Goal: Task Accomplishment & Management: Manage account settings

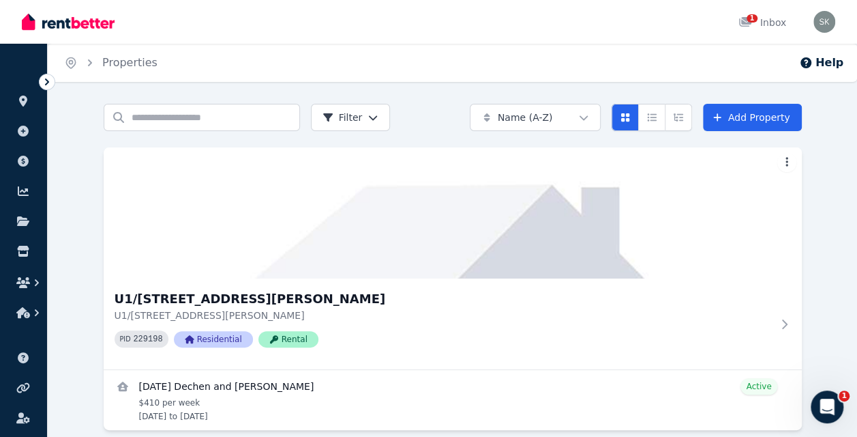
scroll to position [17, 0]
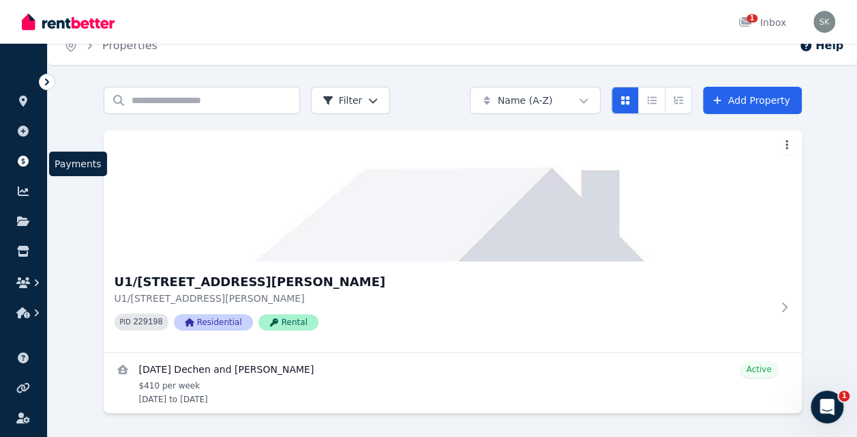
click at [21, 162] on icon at bounding box center [23, 161] width 11 height 11
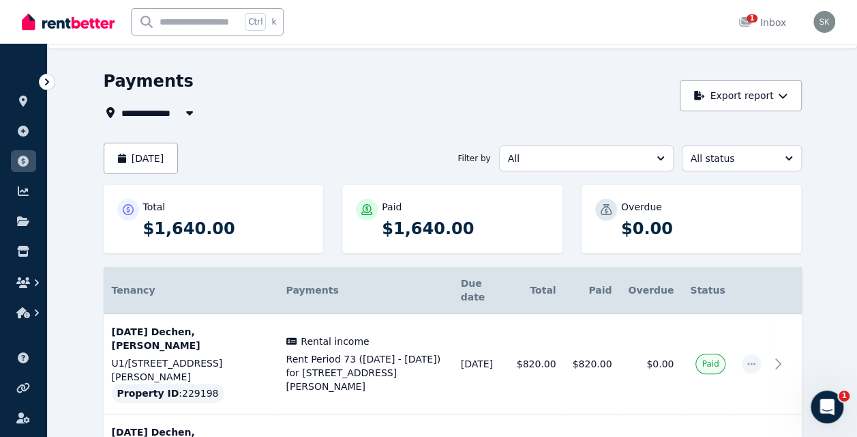
scroll to position [10, 0]
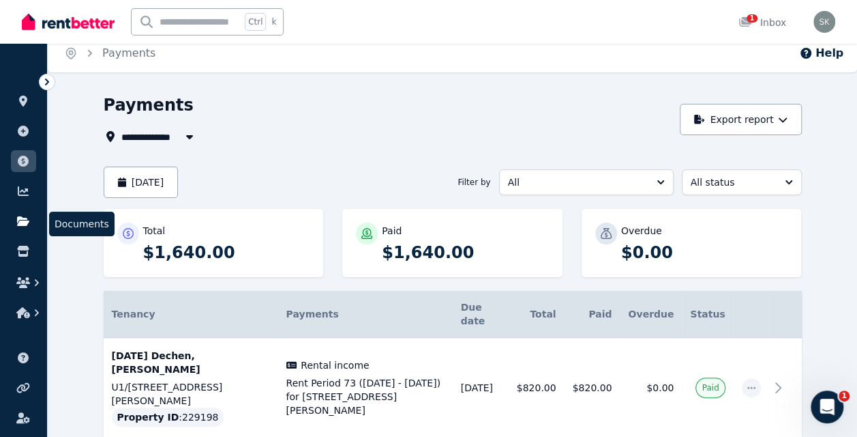
click at [19, 220] on icon at bounding box center [23, 221] width 12 height 10
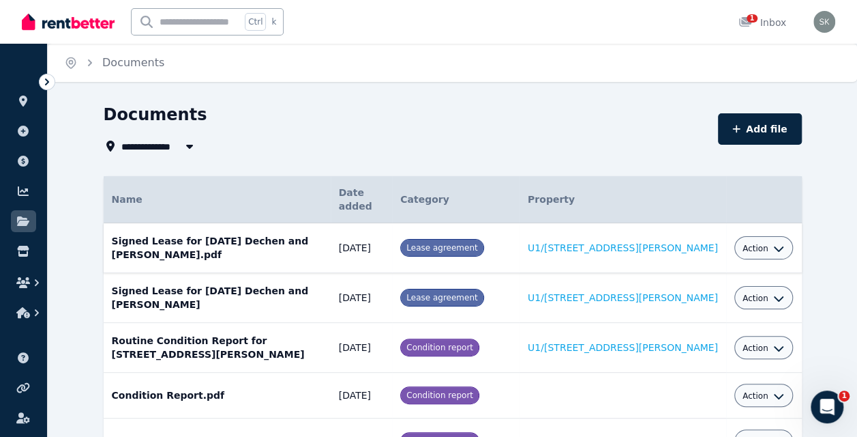
click at [757, 243] on span "Action" at bounding box center [756, 248] width 26 height 11
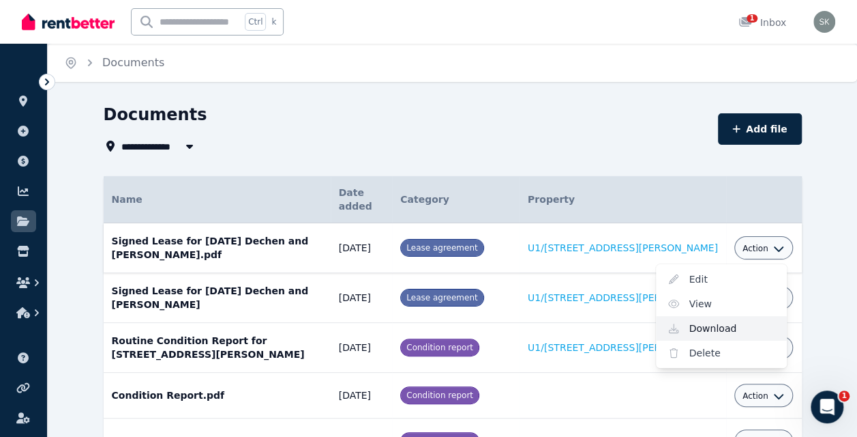
click at [727, 316] on link "Download" at bounding box center [721, 328] width 131 height 25
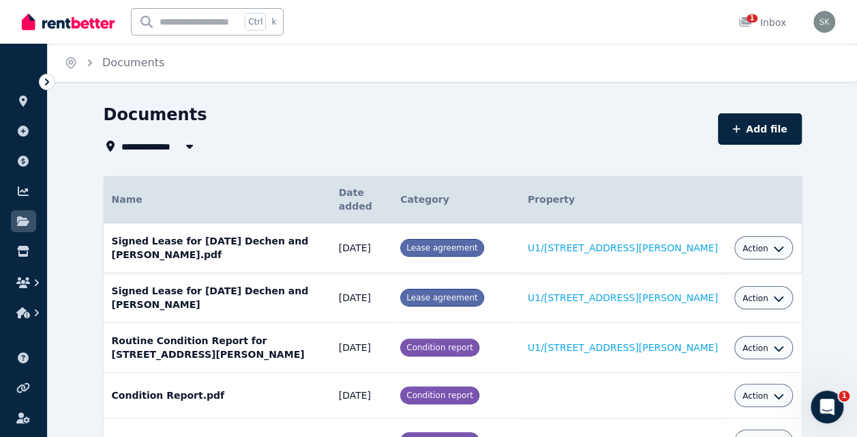
click at [372, 128] on div "Documents" at bounding box center [407, 117] width 606 height 26
click at [26, 196] on icon at bounding box center [23, 191] width 14 height 11
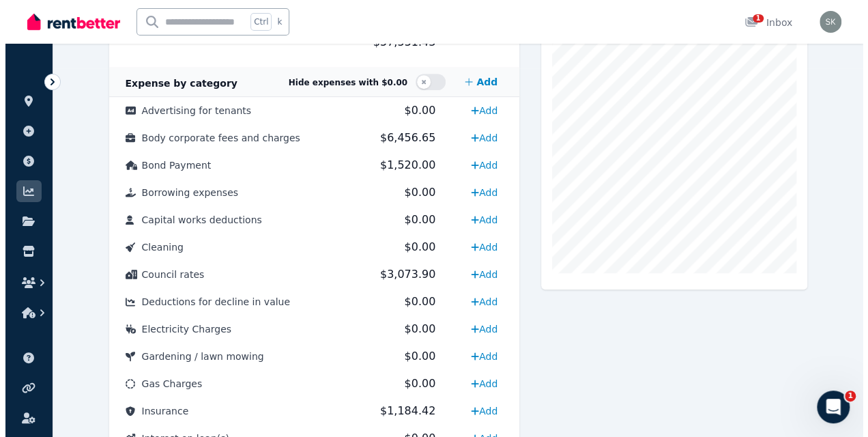
scroll to position [372, 0]
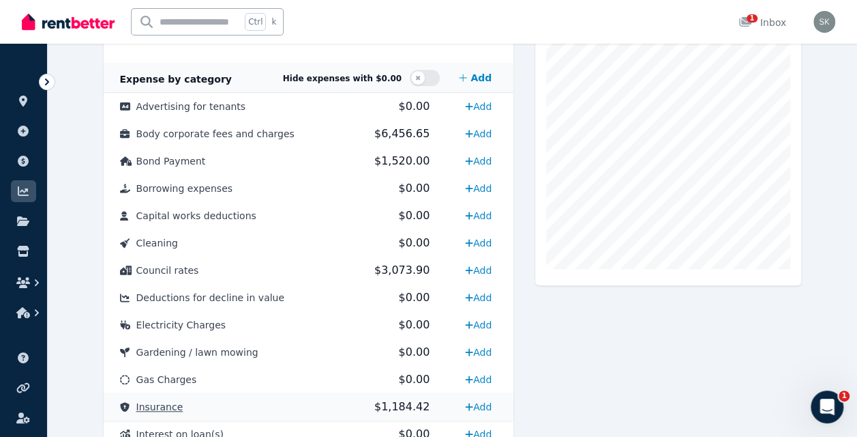
click at [386, 404] on span "$1,184.42" at bounding box center [401, 406] width 55 height 13
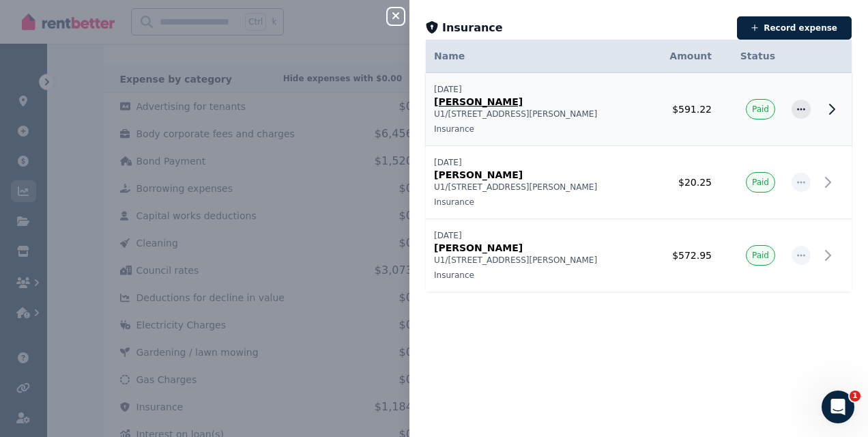
click at [467, 100] on p "Terri Scheer" at bounding box center [536, 102] width 205 height 14
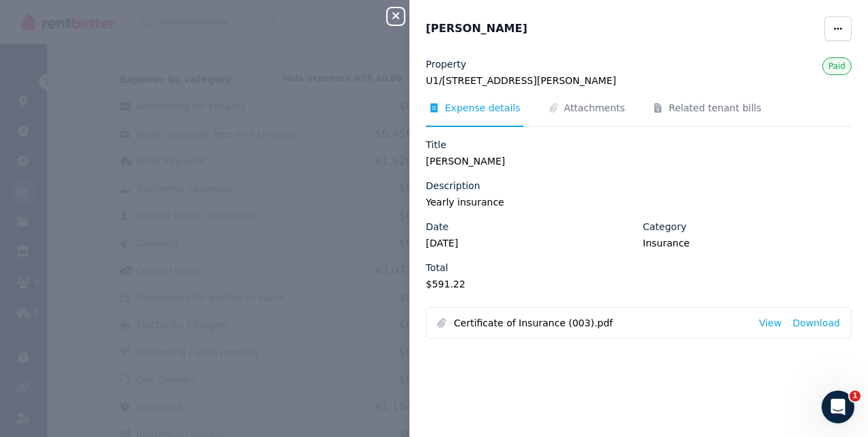
click at [396, 13] on icon "button" at bounding box center [395, 15] width 16 height 11
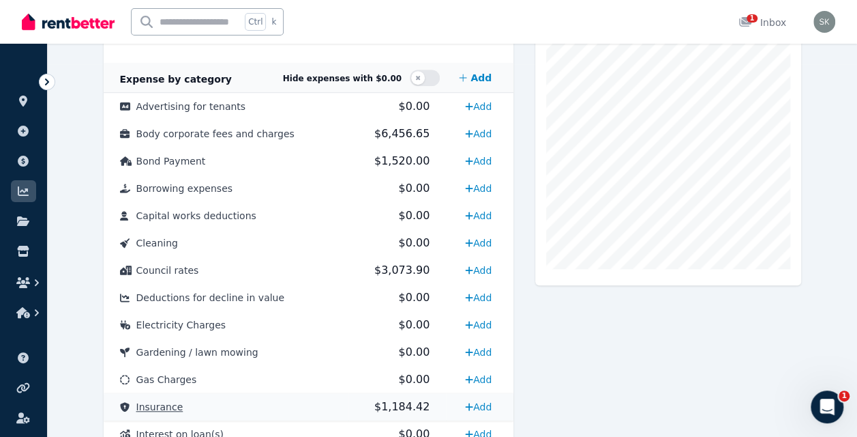
click at [192, 404] on td "Insurance" at bounding box center [226, 406] width 245 height 27
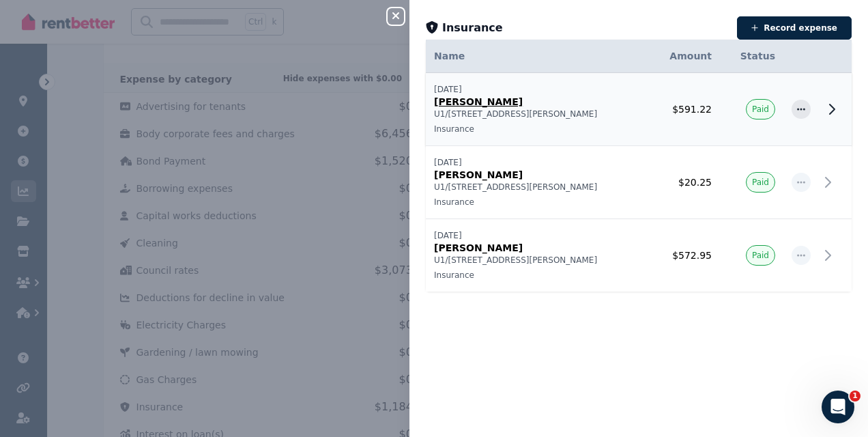
click at [823, 108] on icon at bounding box center [831, 109] width 16 height 16
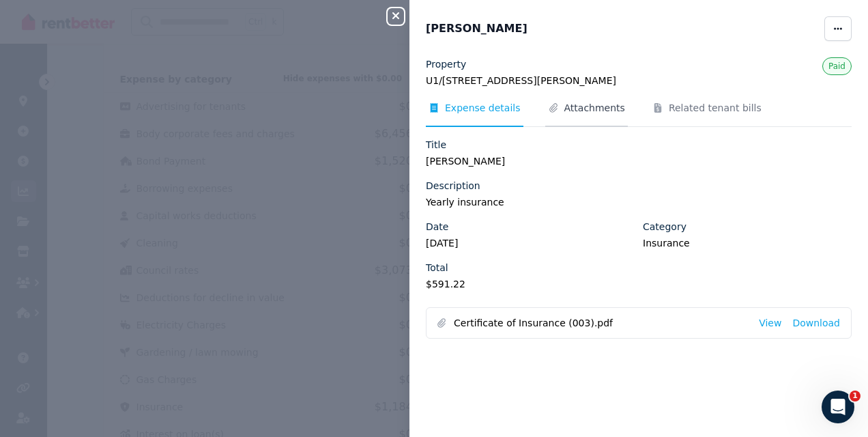
click at [569, 113] on span "Attachments" at bounding box center [594, 108] width 61 height 14
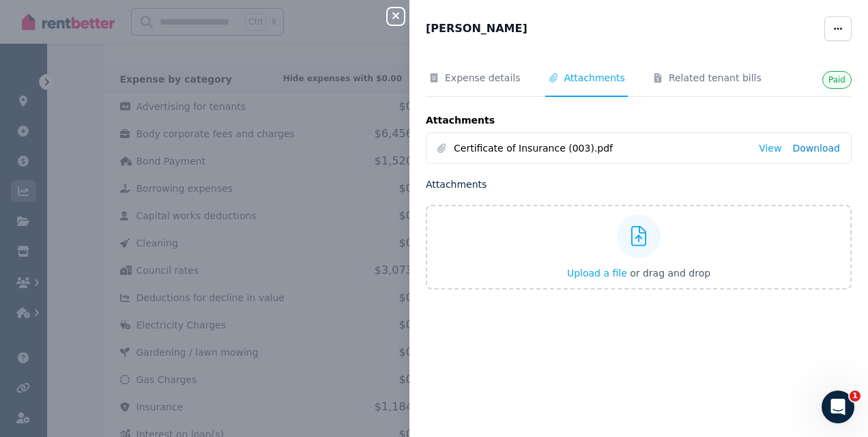
click at [810, 145] on link "Download" at bounding box center [816, 148] width 48 height 14
click at [373, 164] on div "Close panel Terri Scheer Paid Expense details Attachments Related tenant bills …" at bounding box center [434, 218] width 868 height 437
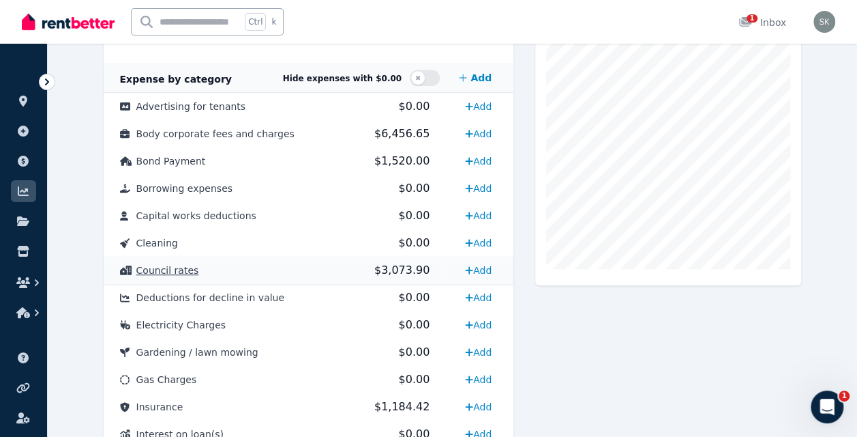
click at [317, 273] on td "Council rates" at bounding box center [226, 269] width 245 height 27
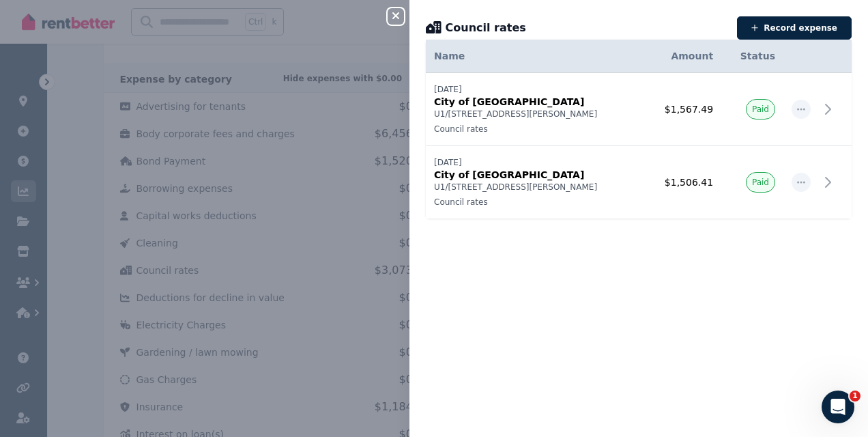
click at [275, 349] on div "Close panel Council rates Record expense Date Name Address Category Amount Stat…" at bounding box center [434, 218] width 868 height 437
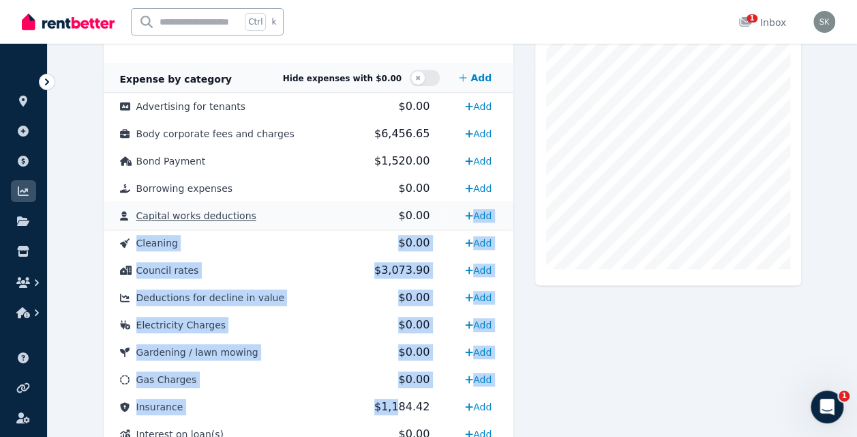
drag, startPoint x: 393, startPoint y: 402, endPoint x: 428, endPoint y: 221, distance: 184.2
click at [428, 221] on tbody "Income by category Add Rental income $57,551.43 $57,551.43 Expense by category …" at bounding box center [309, 371] width 411 height 809
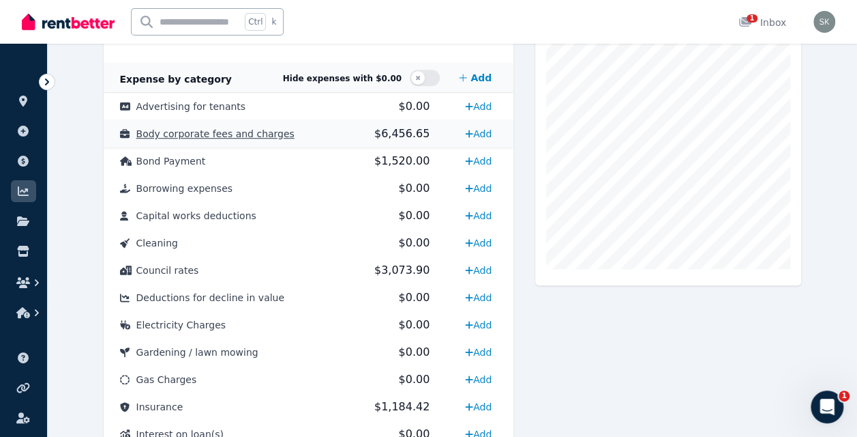
click at [260, 132] on span "Body corporate fees and charges" at bounding box center [215, 133] width 158 height 11
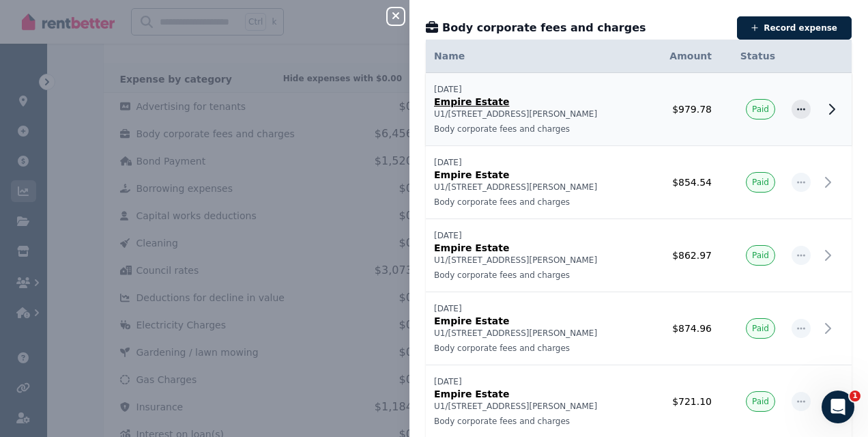
click at [502, 112] on p "U1/12 Morley Drive, Balcatta" at bounding box center [536, 113] width 205 height 11
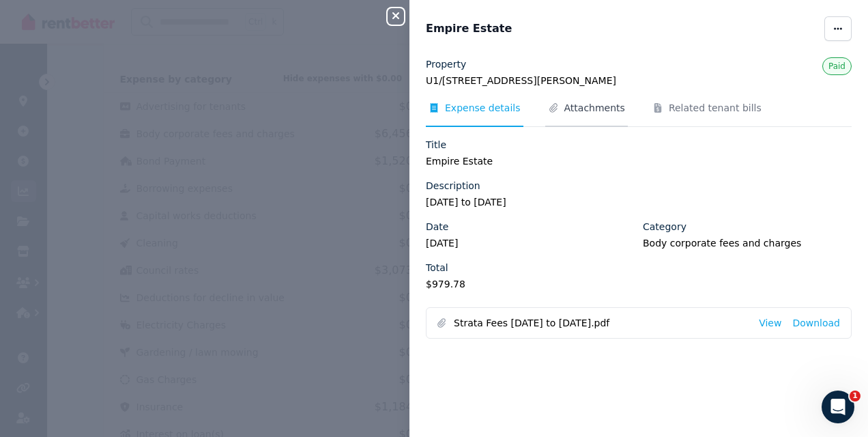
click at [591, 111] on span "Attachments" at bounding box center [594, 108] width 61 height 14
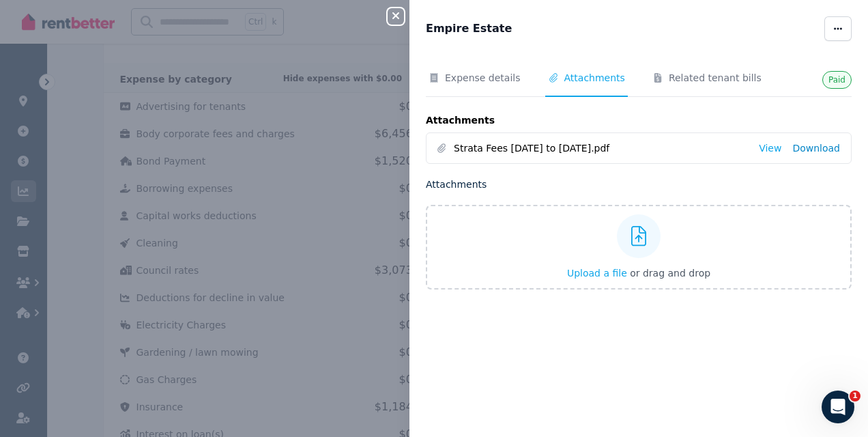
click at [806, 147] on link "Download" at bounding box center [816, 148] width 48 height 14
click at [490, 192] on div "Attachments Strata Fees Sep to Nov 2024.pdf View Download Attachments Upload a …" at bounding box center [639, 198] width 426 height 181
click at [392, 18] on icon "button" at bounding box center [395, 15] width 16 height 11
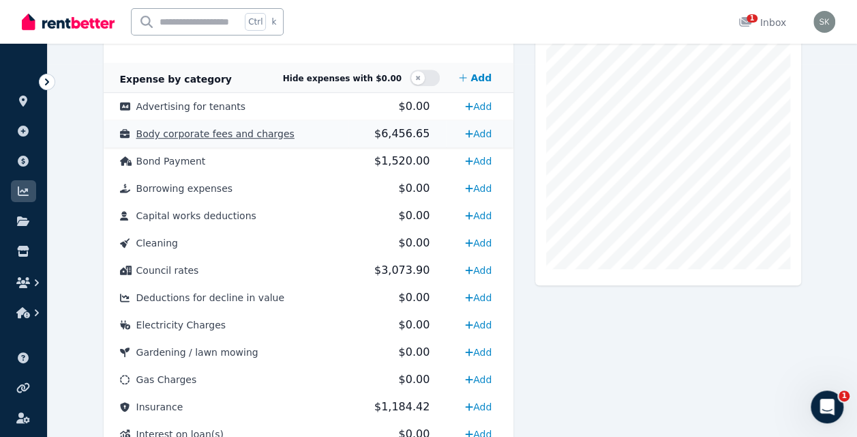
click at [270, 128] on span "Body corporate fees and charges" at bounding box center [215, 133] width 158 height 11
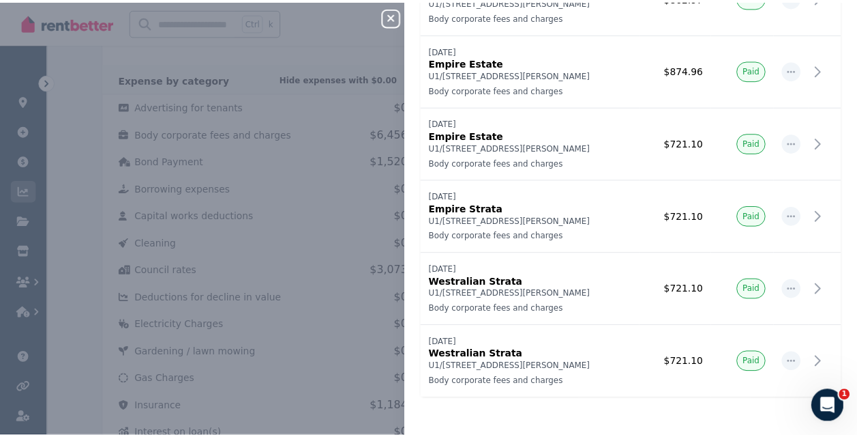
scroll to position [0, 0]
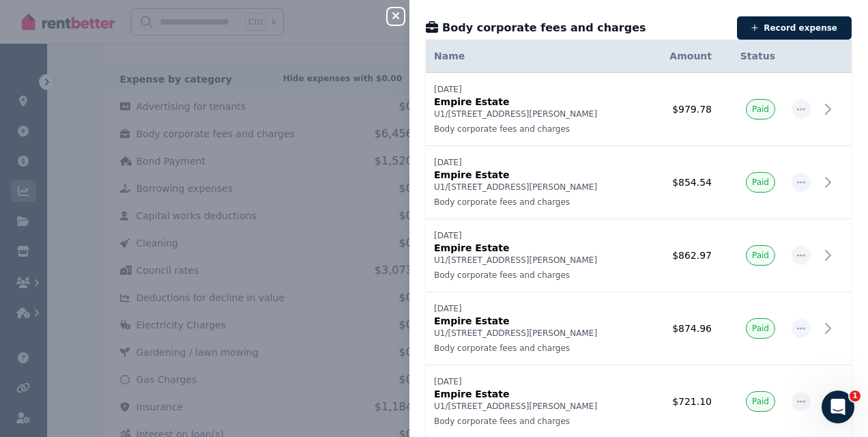
click at [402, 21] on icon "button" at bounding box center [395, 15] width 16 height 11
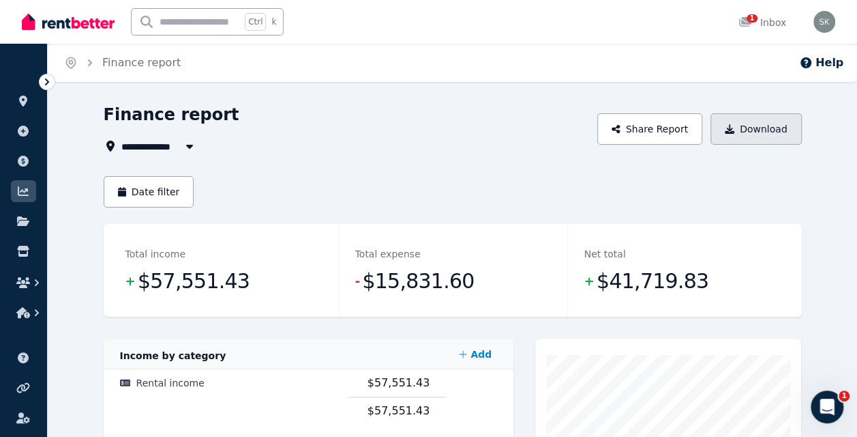
click at [752, 127] on button "Download" at bounding box center [756, 128] width 91 height 31
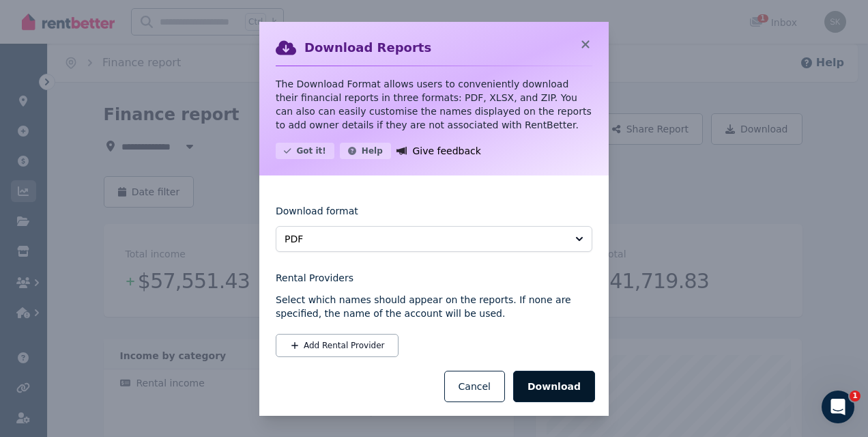
click at [548, 389] on button "Download" at bounding box center [554, 385] width 82 height 31
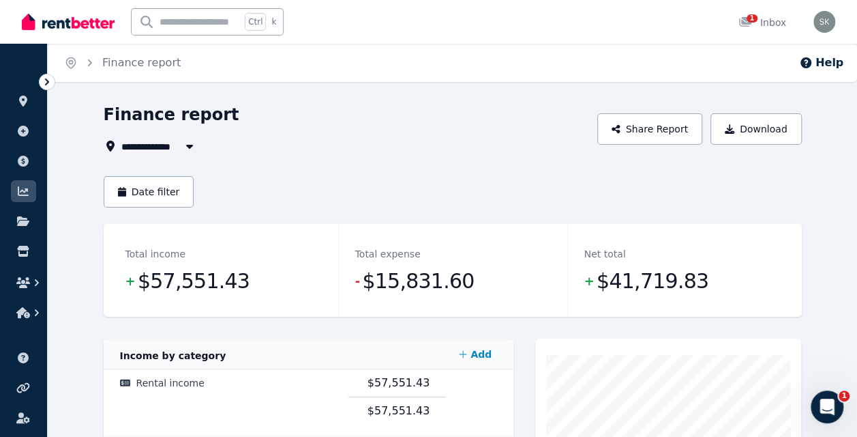
click at [745, 23] on icon at bounding box center [745, 22] width 12 height 10
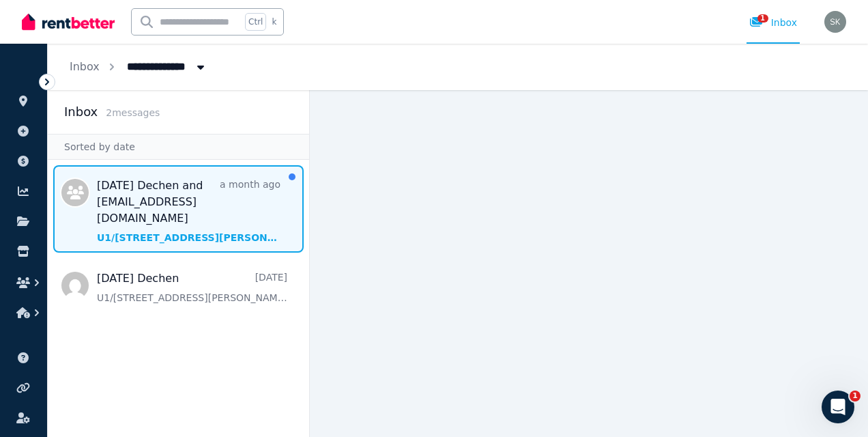
click at [150, 206] on span "Message list" at bounding box center [178, 208] width 261 height 87
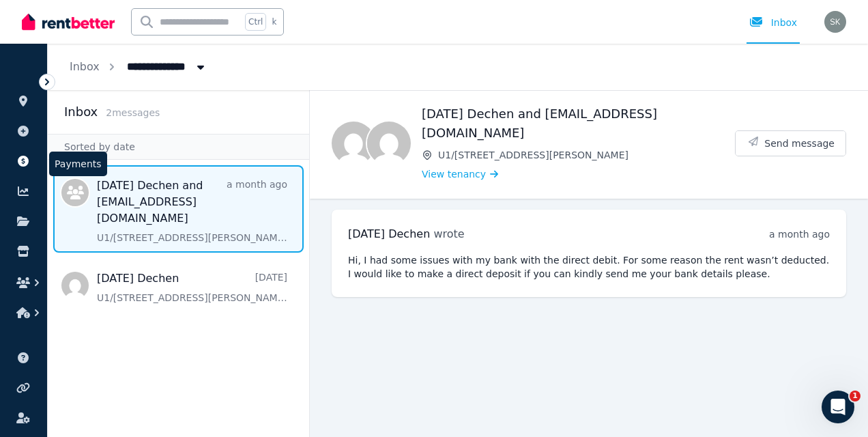
click at [25, 161] on icon at bounding box center [23, 161] width 11 height 11
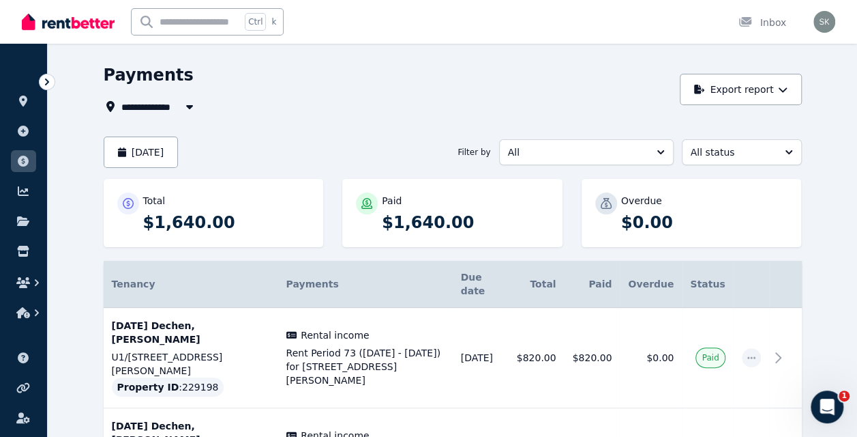
scroll to position [40, 0]
click at [760, 86] on button "Export report" at bounding box center [741, 89] width 122 height 31
click at [738, 132] on button "PDF" at bounding box center [728, 125] width 153 height 25
click at [341, 113] on div "**********" at bounding box center [388, 106] width 569 height 16
click at [23, 423] on link at bounding box center [23, 418] width 25 height 22
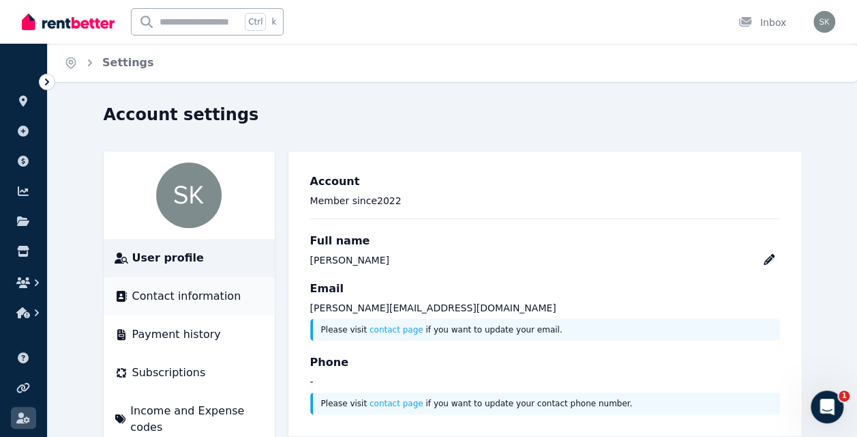
click at [216, 300] on span "Contact information" at bounding box center [186, 296] width 109 height 16
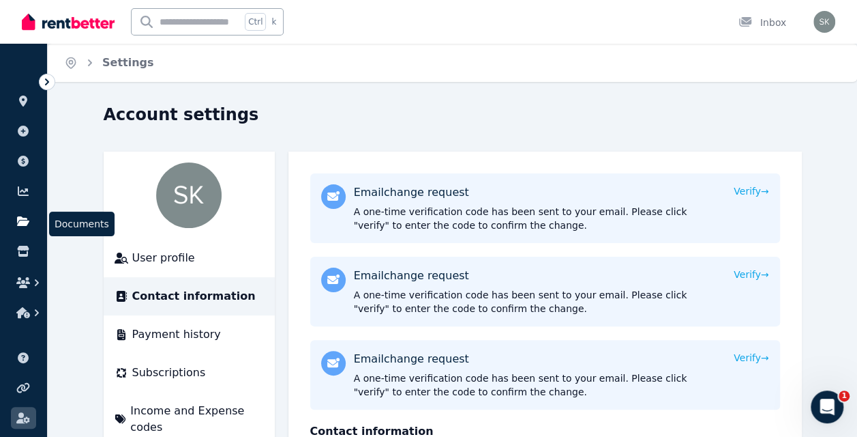
click at [23, 218] on icon at bounding box center [23, 221] width 12 height 10
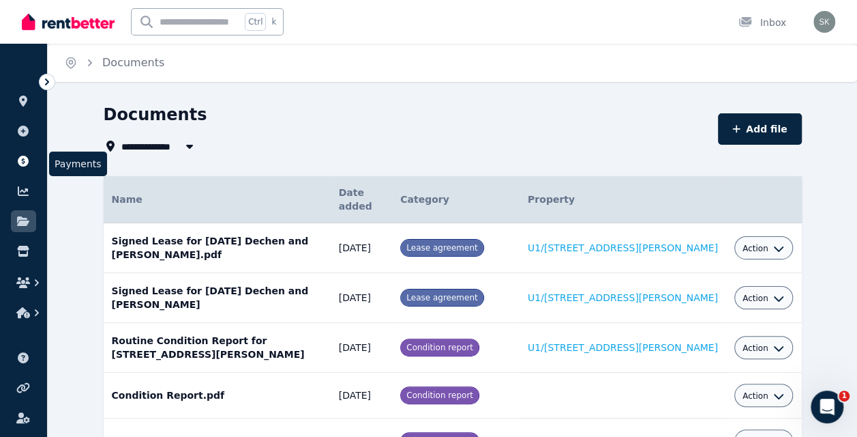
click at [24, 162] on icon at bounding box center [23, 161] width 14 height 11
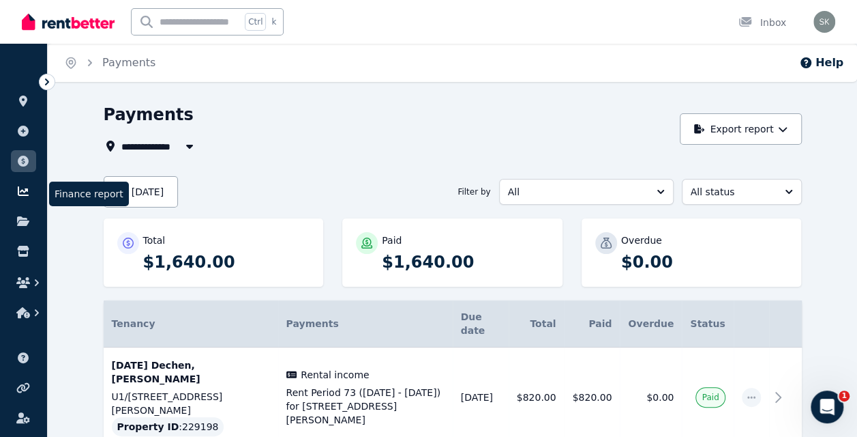
click at [20, 196] on icon at bounding box center [23, 191] width 14 height 11
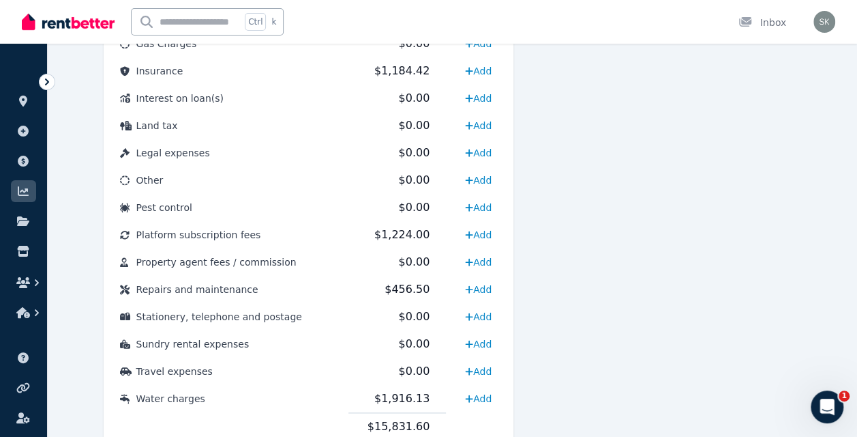
scroll to position [756, 0]
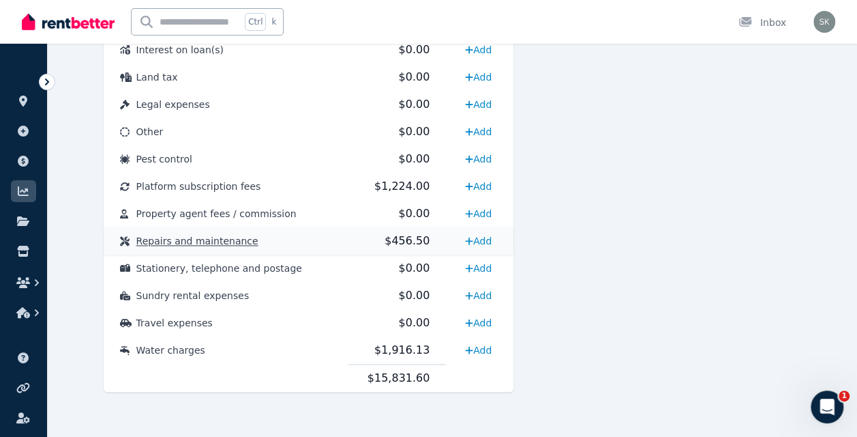
click at [235, 244] on span "Repairs and maintenance" at bounding box center [197, 240] width 122 height 11
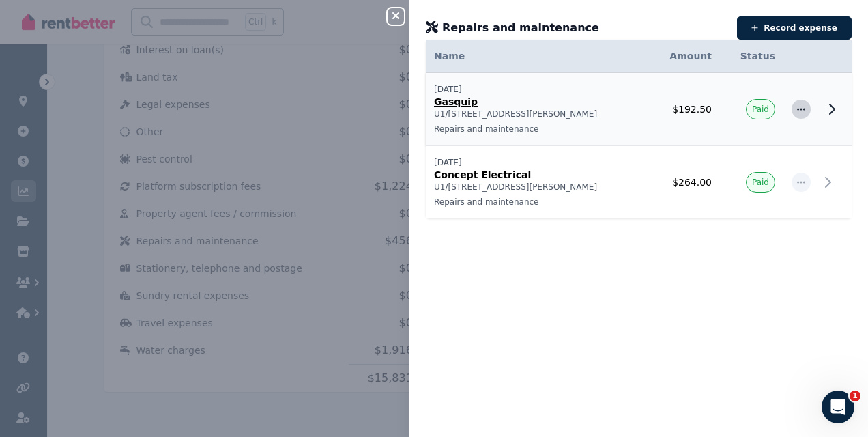
click at [795, 107] on icon "button" at bounding box center [800, 109] width 11 height 10
click at [783, 86] on td "Edit expense Delete expense" at bounding box center [800, 109] width 35 height 73
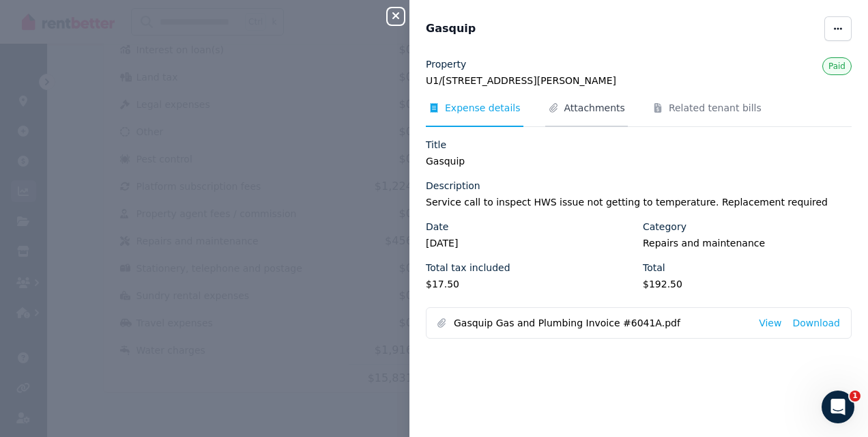
click at [587, 109] on span "Attachments" at bounding box center [594, 108] width 61 height 14
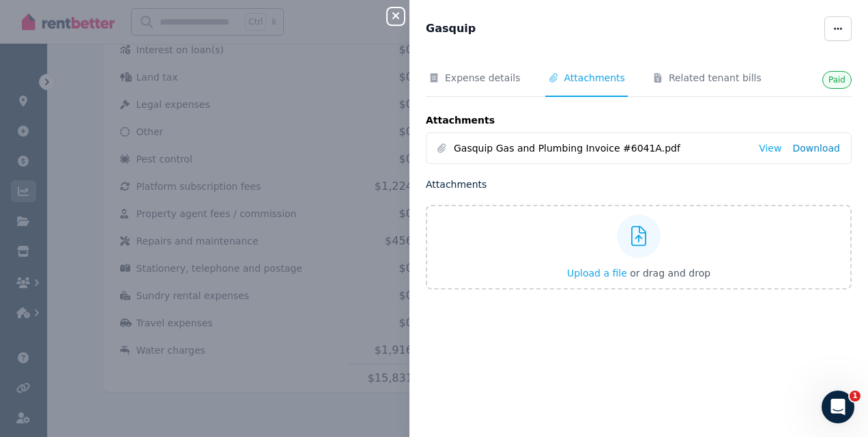
click at [812, 150] on link "Download" at bounding box center [816, 148] width 48 height 14
click at [484, 34] on div "Gasquip" at bounding box center [621, 28] width 390 height 16
click at [393, 19] on icon "button" at bounding box center [395, 15] width 7 height 7
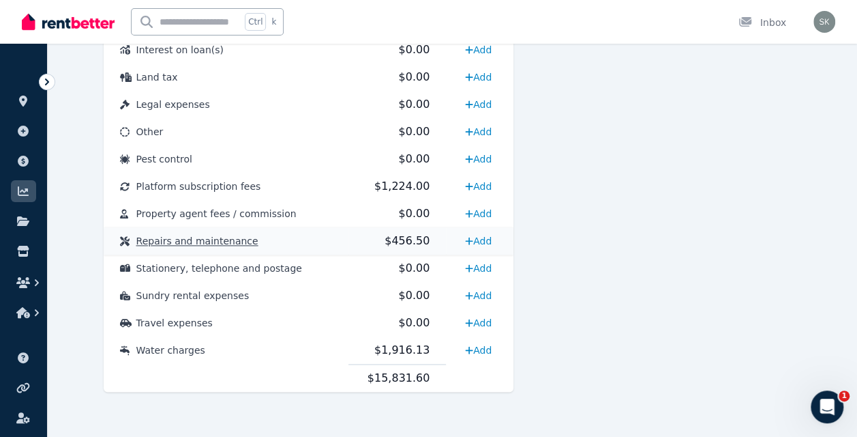
click at [242, 237] on td "Repairs and maintenance" at bounding box center [226, 240] width 245 height 27
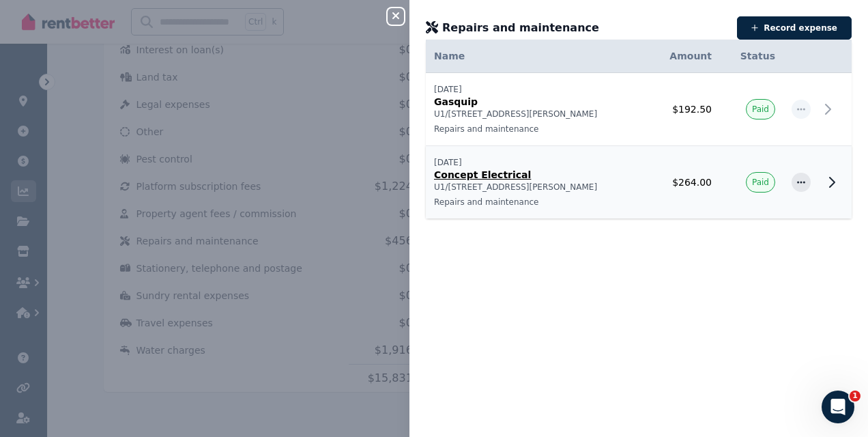
click at [517, 172] on p "Concept Electrical" at bounding box center [536, 175] width 205 height 14
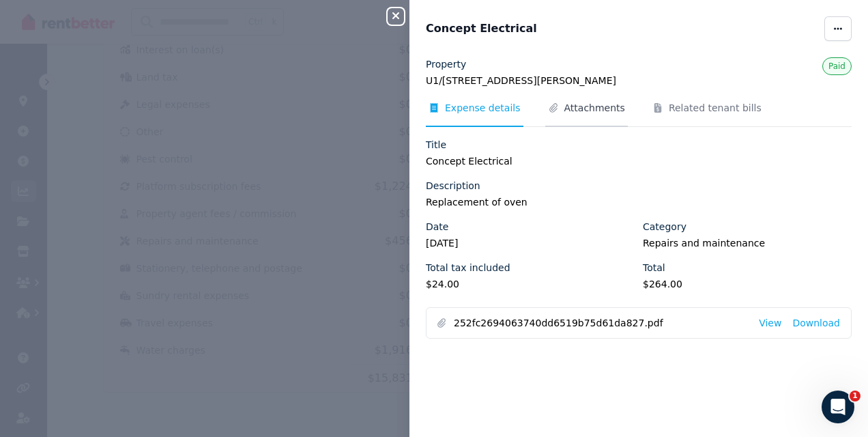
click at [587, 108] on span "Attachments" at bounding box center [594, 108] width 61 height 14
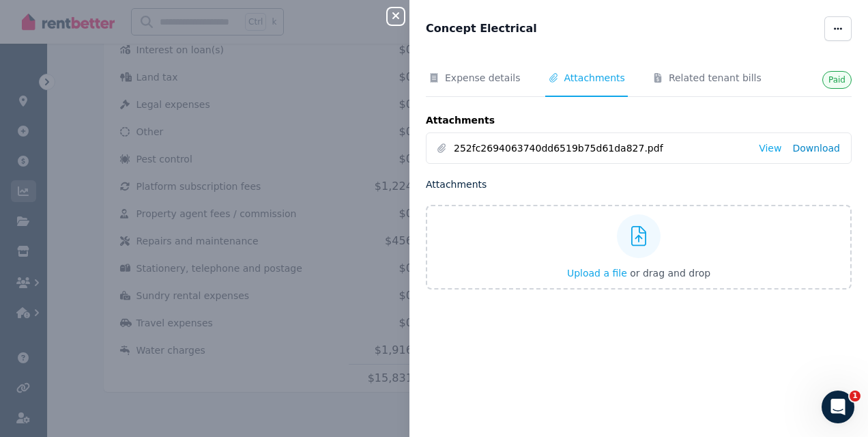
click at [808, 147] on link "Download" at bounding box center [816, 148] width 48 height 14
click at [396, 16] on icon "button" at bounding box center [395, 15] width 7 height 7
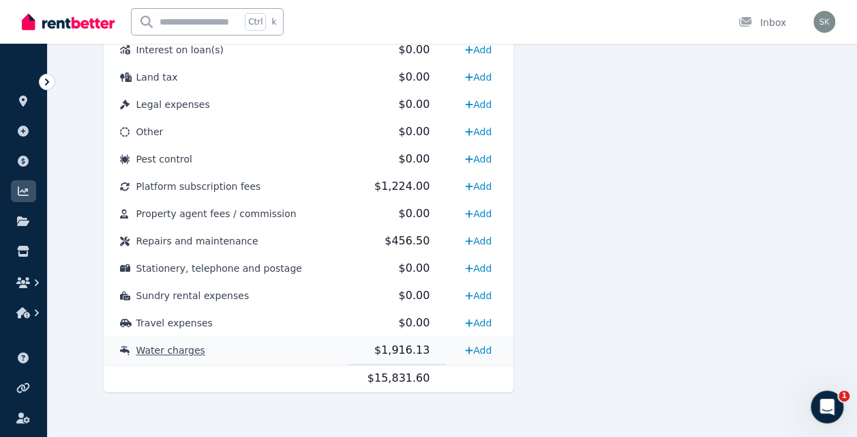
click at [307, 344] on td "Water charges" at bounding box center [226, 350] width 245 height 28
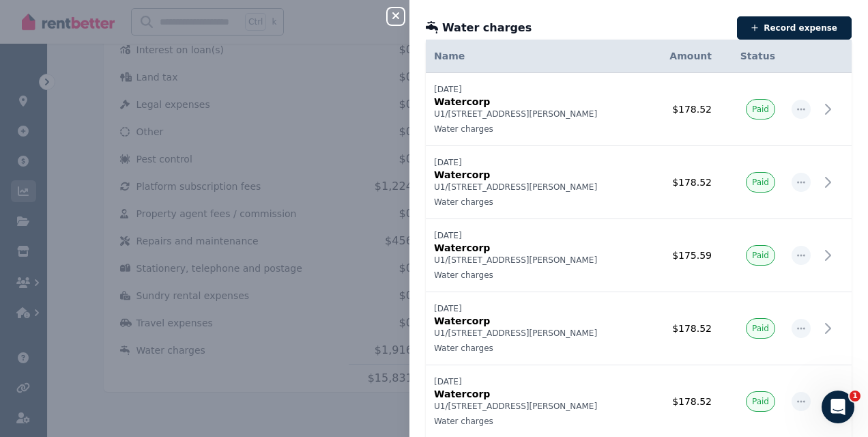
click at [396, 15] on icon "button" at bounding box center [395, 15] width 16 height 11
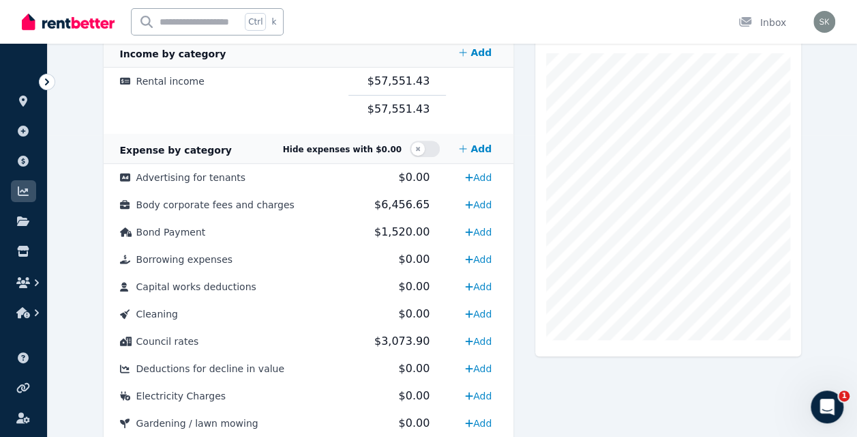
scroll to position [300, 0]
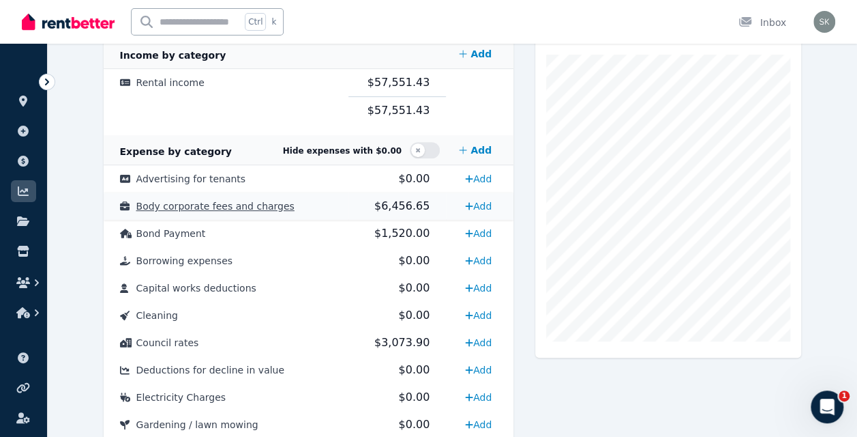
click at [258, 205] on span "Body corporate fees and charges" at bounding box center [215, 206] width 158 height 11
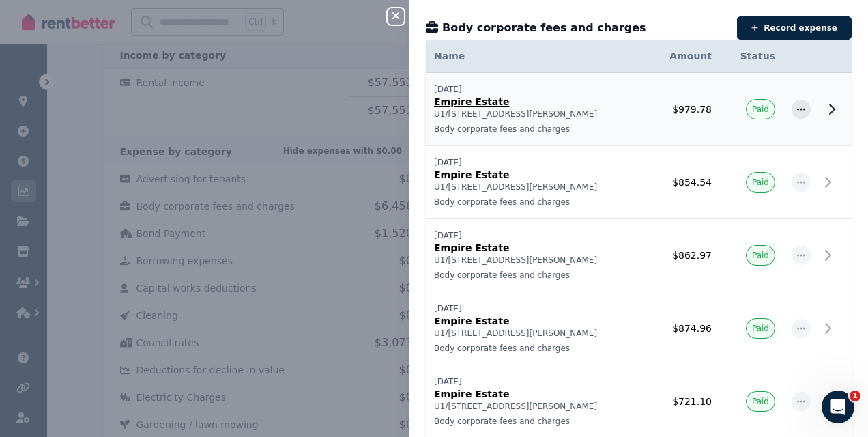
click at [495, 109] on p "U1/12 Morley Drive, Balcatta" at bounding box center [536, 113] width 205 height 11
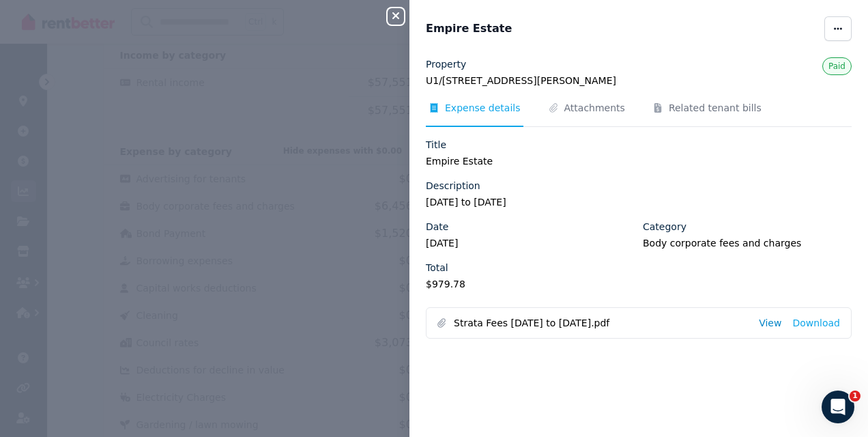
click at [763, 325] on link "View" at bounding box center [770, 323] width 23 height 14
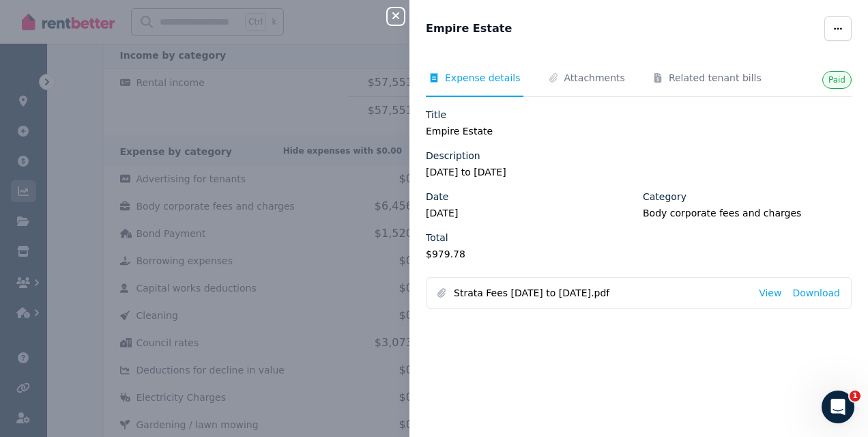
click at [396, 17] on icon "button" at bounding box center [395, 15] width 7 height 7
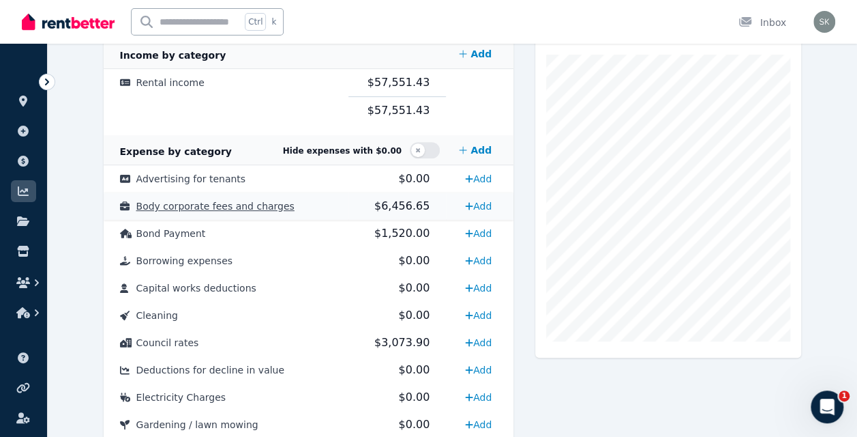
click at [286, 199] on td "Body corporate fees and charges" at bounding box center [226, 205] width 245 height 27
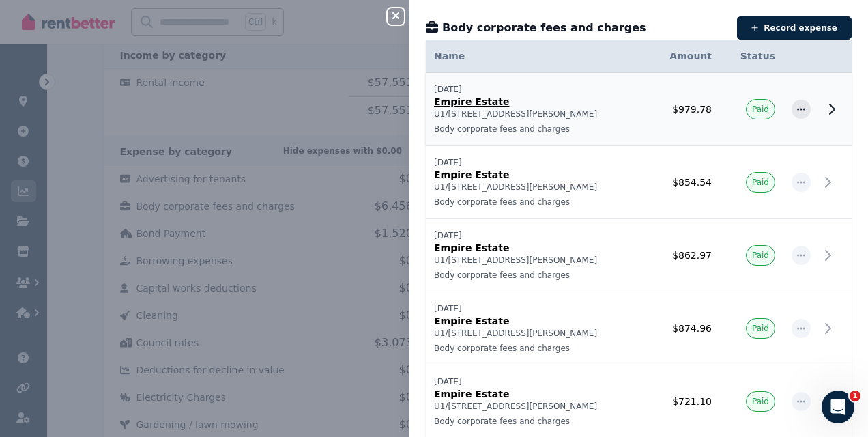
click at [486, 100] on p "Empire Estate" at bounding box center [536, 102] width 205 height 14
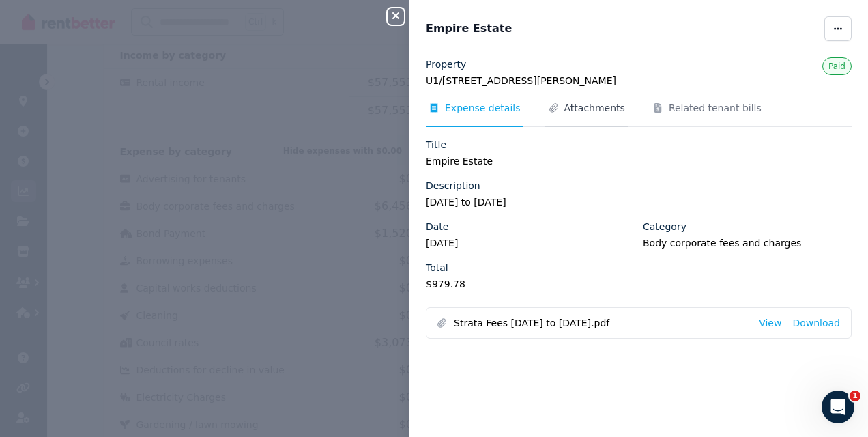
click at [572, 106] on span "Attachments" at bounding box center [594, 108] width 61 height 14
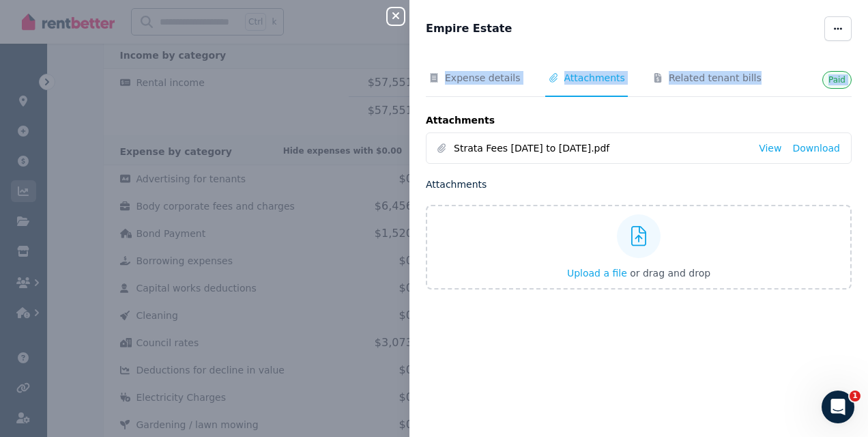
drag, startPoint x: 750, startPoint y: 53, endPoint x: 610, endPoint y: 46, distance: 140.7
click at [610, 46] on div "Empire Estate Paid Expense details Attachments Related tenant bills Attachments…" at bounding box center [638, 218] width 458 height 437
click at [681, 74] on span "Related tenant bills" at bounding box center [714, 78] width 93 height 14
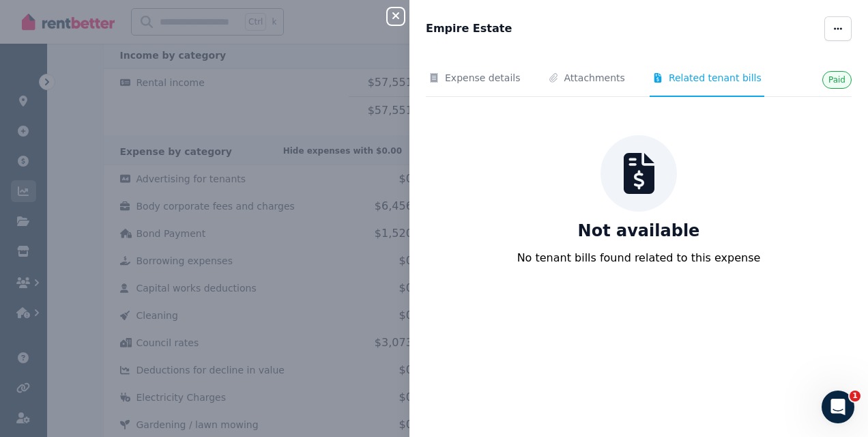
click at [398, 12] on icon "button" at bounding box center [395, 15] width 16 height 11
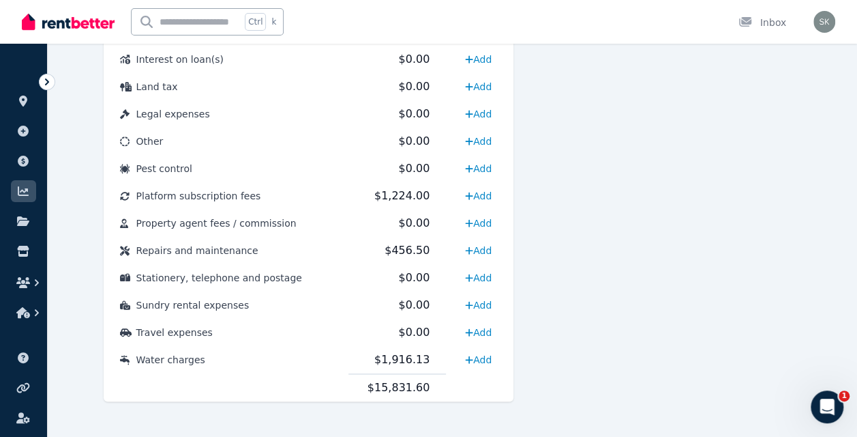
scroll to position [748, 0]
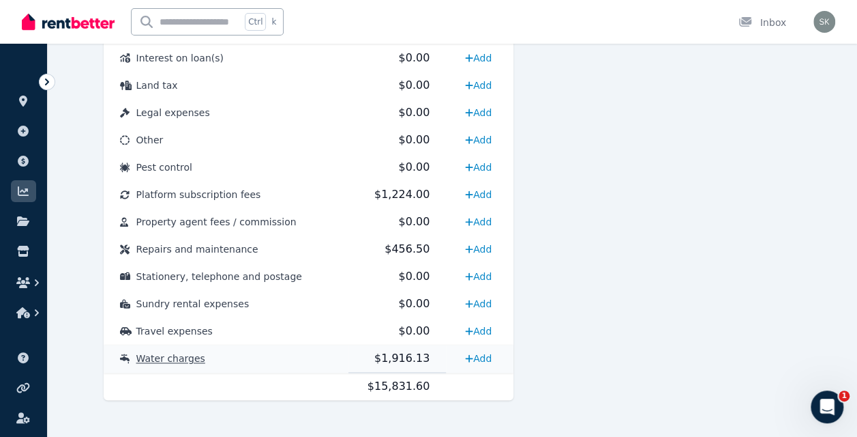
click at [198, 357] on td "Water charges" at bounding box center [226, 358] width 245 height 28
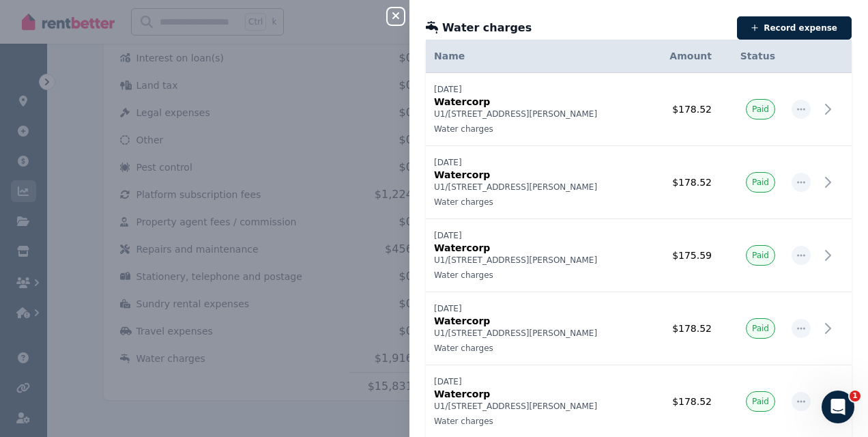
click at [398, 16] on icon "button" at bounding box center [395, 15] width 16 height 11
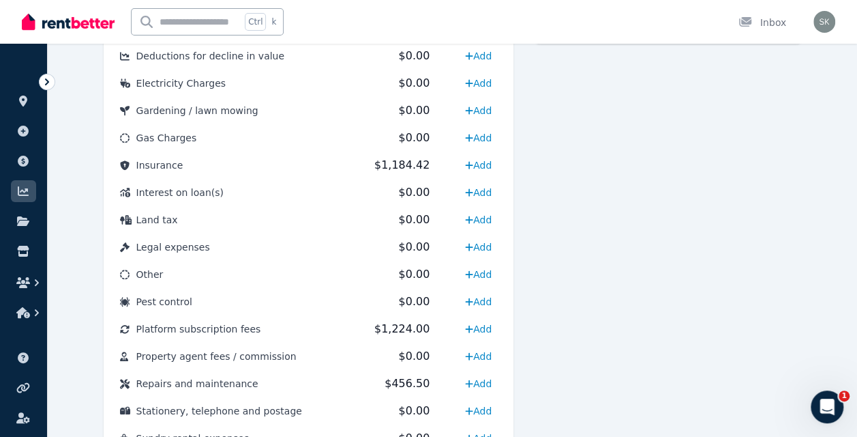
scroll to position [613, 0]
click at [184, 170] on td "Insurance" at bounding box center [226, 166] width 245 height 27
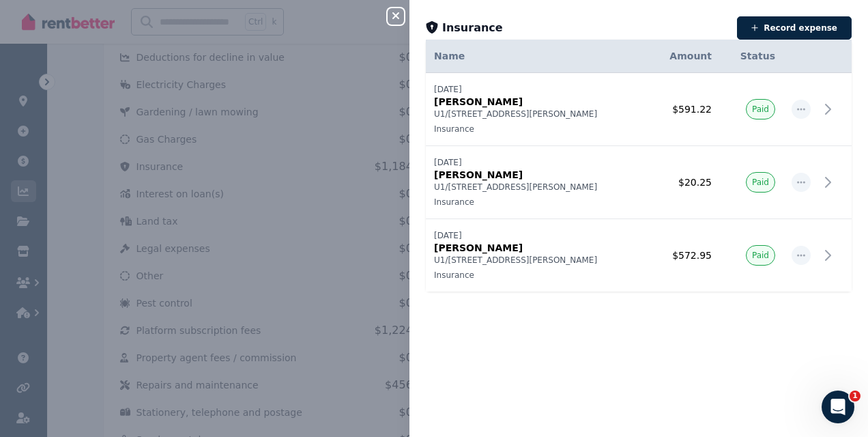
click at [397, 20] on icon "button" at bounding box center [395, 15] width 16 height 11
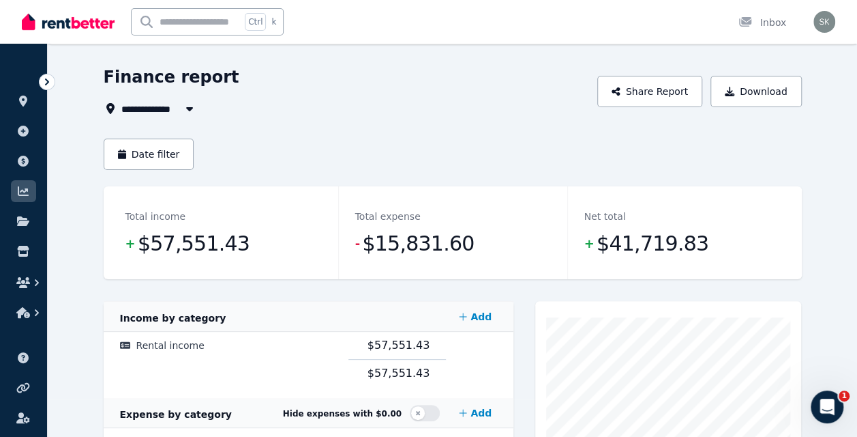
scroll to position [0, 0]
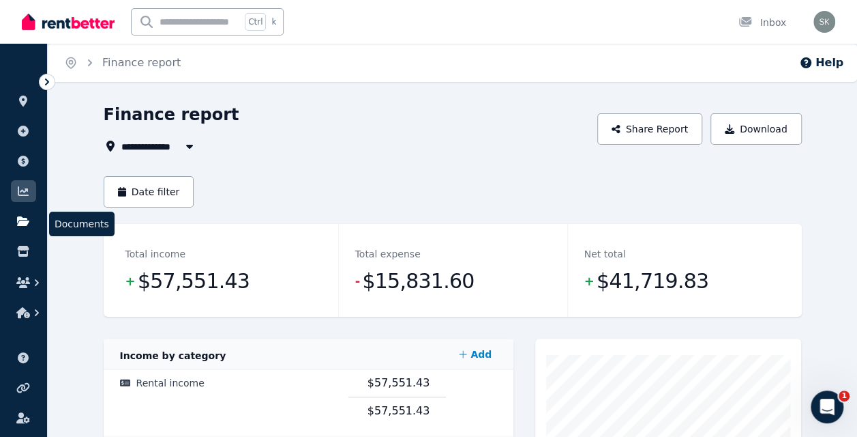
click at [30, 218] on link at bounding box center [23, 221] width 25 height 22
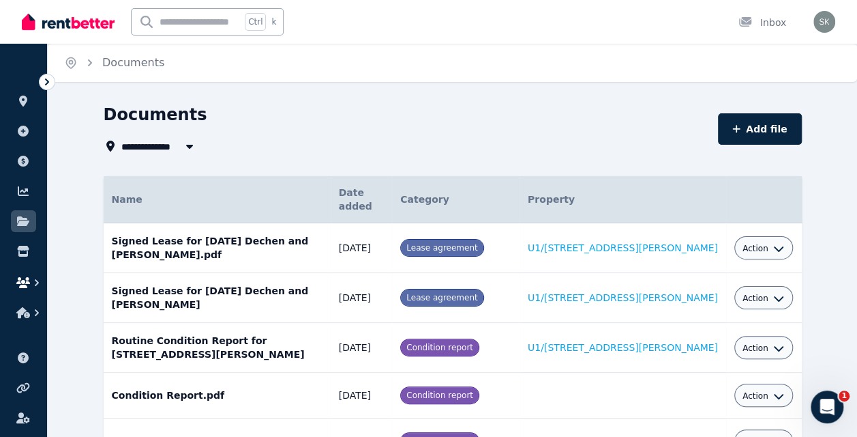
click at [38, 282] on icon "button" at bounding box center [37, 282] width 4 height 7
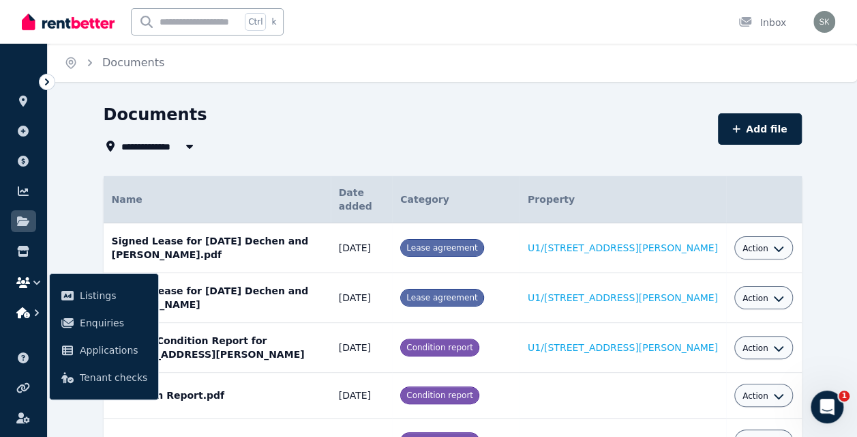
click at [35, 312] on icon "button" at bounding box center [37, 313] width 14 height 14
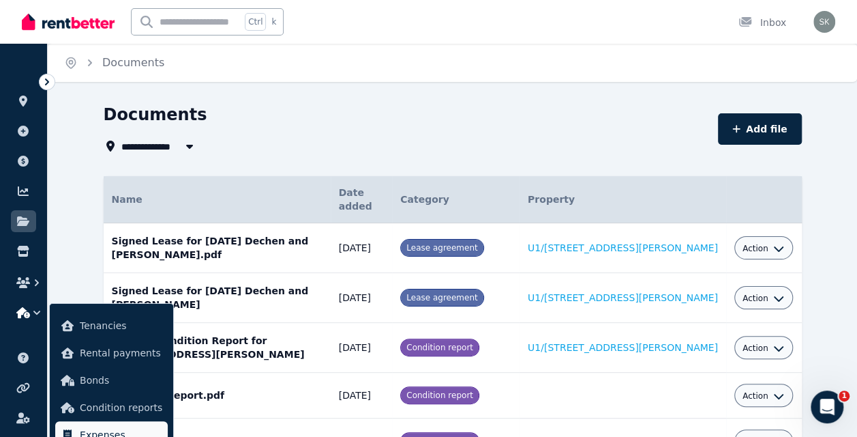
click at [87, 427] on span "Expenses" at bounding box center [121, 434] width 83 height 16
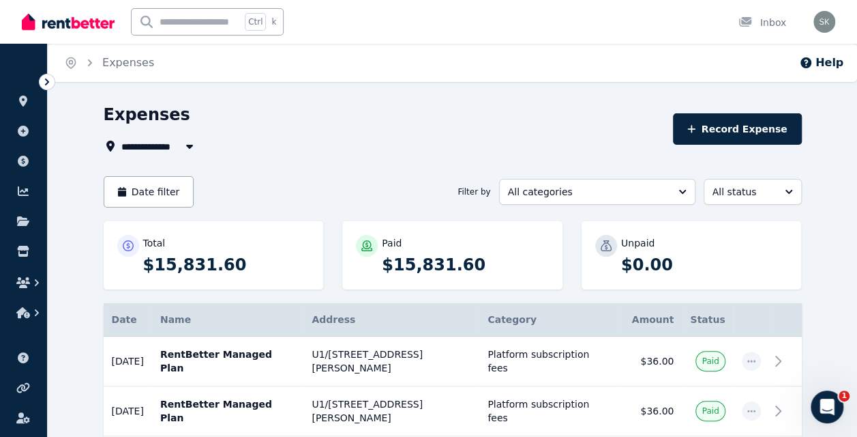
click at [266, 126] on div "Expenses" at bounding box center [385, 117] width 562 height 26
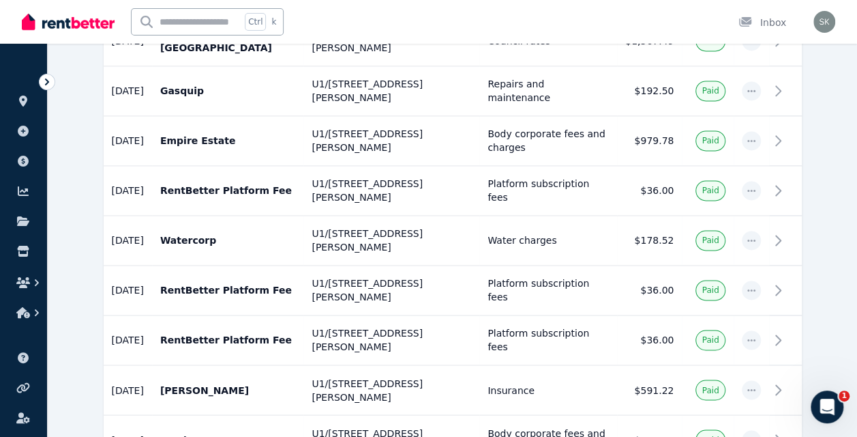
scroll to position [945, 0]
